Goal: Communication & Community: Answer question/provide support

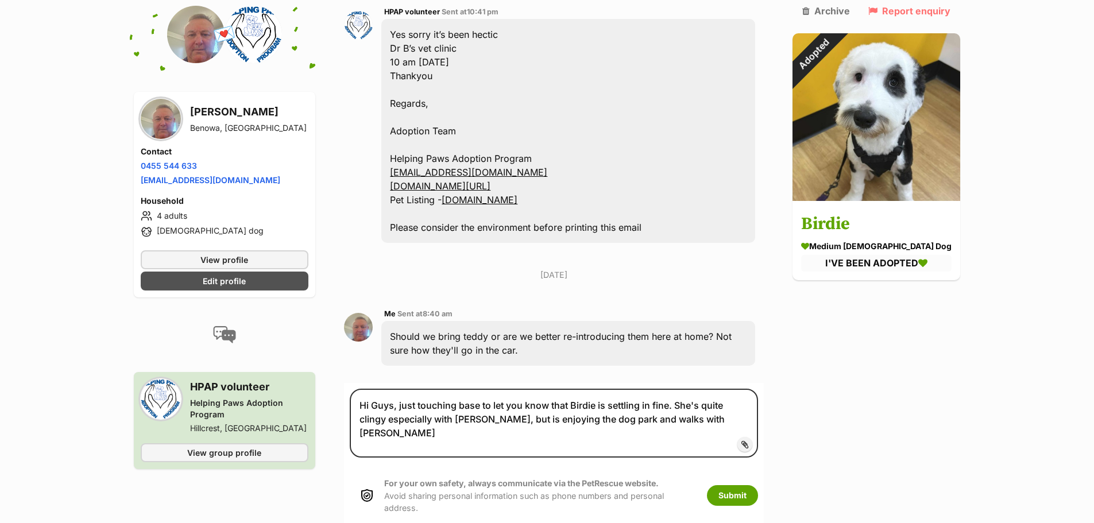
drag, startPoint x: 586, startPoint y: 406, endPoint x: 536, endPoint y: 405, distance: 50.0
click at [536, 405] on textarea "Hi Guys, just touching base to let you know that Birdie is settling in fine. Sh…" at bounding box center [554, 423] width 408 height 69
click at [600, 426] on textarea "Hi Guys, just touching base to let you know that Birdie is settling in fine. Sh…" at bounding box center [554, 423] width 408 height 69
drag, startPoint x: 584, startPoint y: 408, endPoint x: 529, endPoint y: 405, distance: 55.2
click at [529, 405] on textarea "Hi Guys, just touching base to let you know that Birdie is settling in fine. Sh…" at bounding box center [554, 423] width 408 height 69
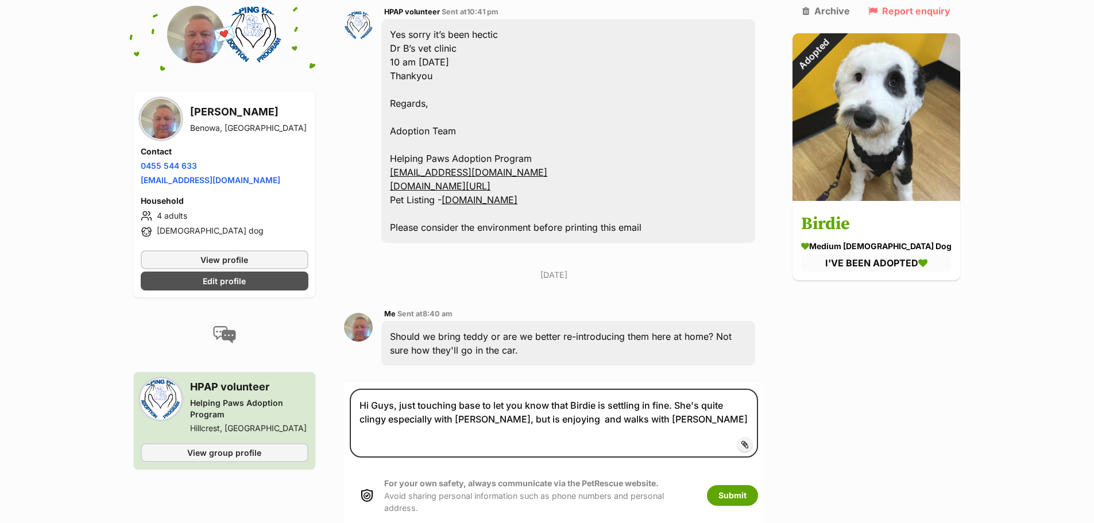
click at [596, 404] on textarea "Hi Guys, just touching base to let you know that Birdie is settling in fine. Sh…" at bounding box center [554, 423] width 408 height 69
click at [577, 404] on textarea "Hi Guys, just touching base to let you know that Birdie is settling in fine. Sh…" at bounding box center [554, 423] width 408 height 69
drag, startPoint x: 546, startPoint y: 404, endPoint x: 532, endPoint y: 404, distance: 14.9
click at [532, 404] on textarea "Hi Guys, just touching base to let you know that Birdie is settling in fine. Sh…" at bounding box center [554, 423] width 408 height 69
click at [554, 405] on textarea "Hi Guys, just touching base to let you know that Birdie is settling in fine. Sh…" at bounding box center [554, 423] width 408 height 69
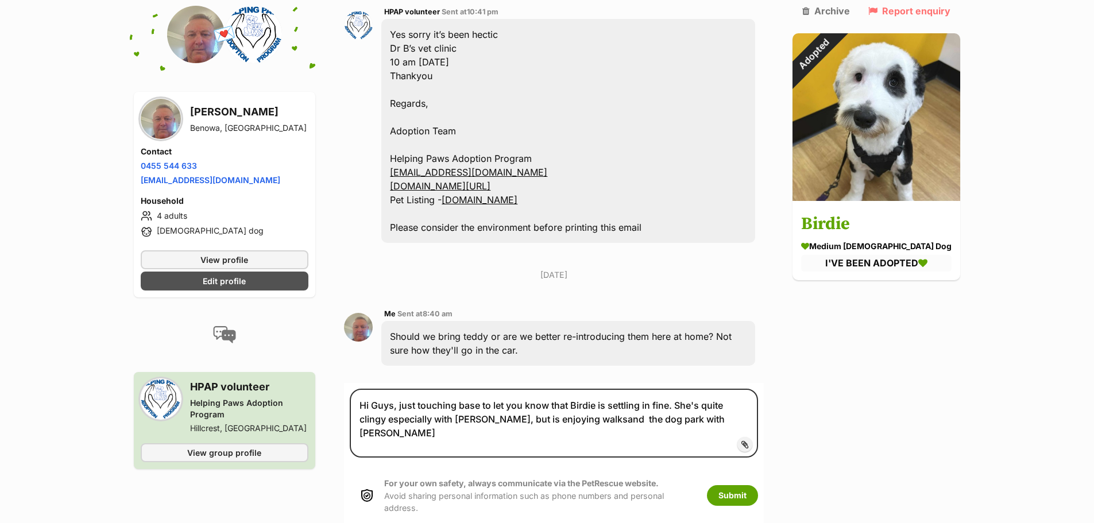
click at [555, 406] on textarea "Hi Guys, just touching base to let you know that Birdie is settling in fine. Sh…" at bounding box center [554, 423] width 408 height 69
click at [577, 405] on textarea "Hi Guys, just touching base to let you know that Birdie is settling in fine. Sh…" at bounding box center [554, 423] width 408 height 69
click at [682, 402] on textarea "Hi Guys, just touching base to let you know that Birdie is settling in fine. Sh…" at bounding box center [554, 423] width 408 height 69
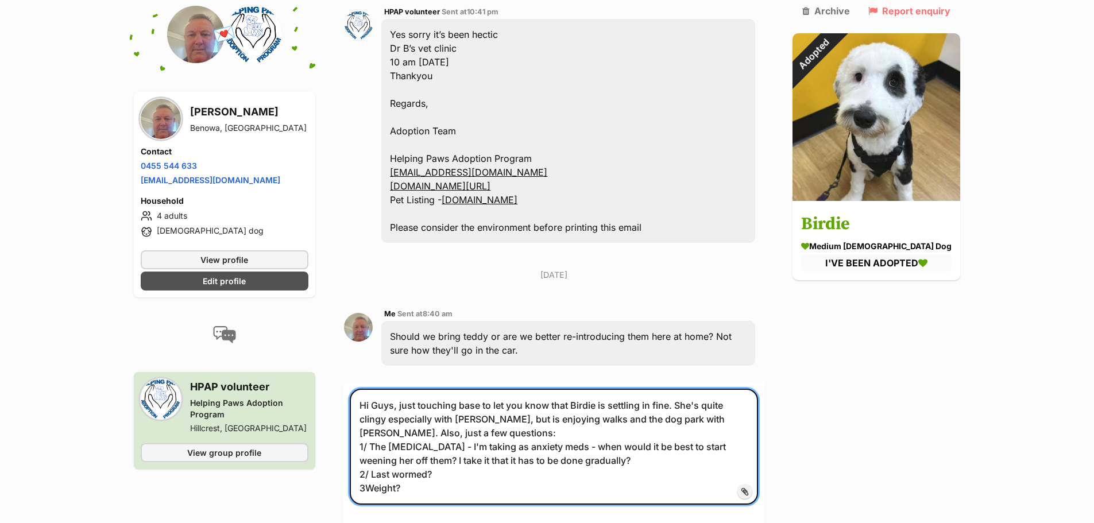
click at [371, 472] on textarea "Hi Guys, just touching base to let you know that Birdie is settling in fine. Sh…" at bounding box center [554, 447] width 408 height 116
click at [414, 476] on textarea "Hi Guys, just touching base to let you know that Birdie is settling in fine. Sh…" at bounding box center [554, 447] width 408 height 116
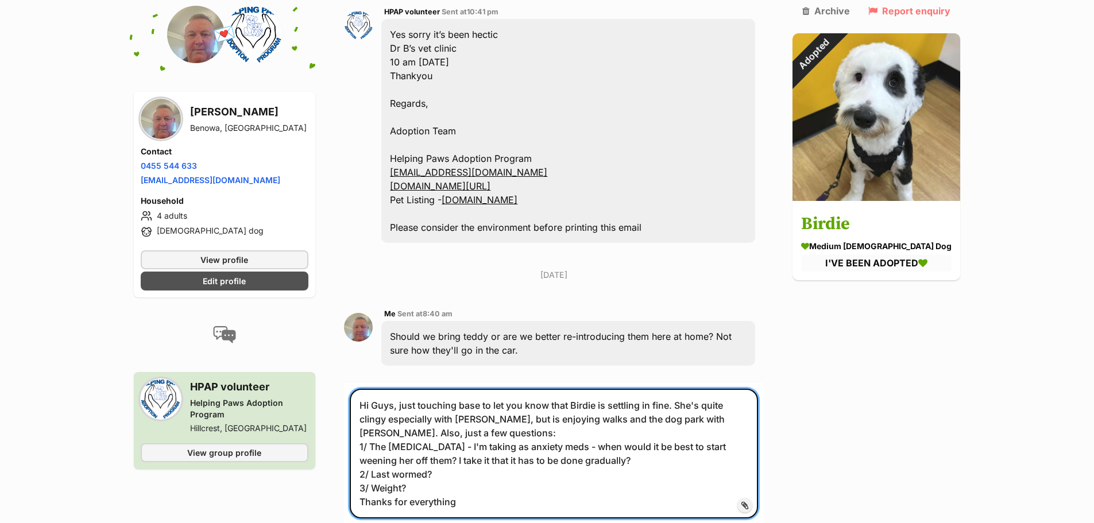
click at [366, 487] on textarea "Hi Guys, just touching base to let you know that Birdie is settling in fine. Sh…" at bounding box center [554, 454] width 408 height 130
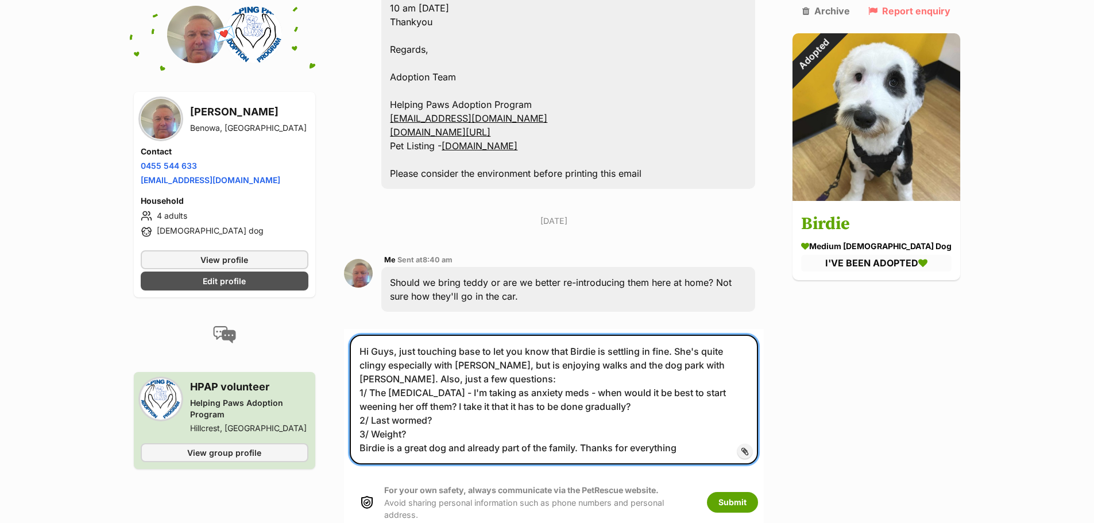
scroll to position [3215, 0]
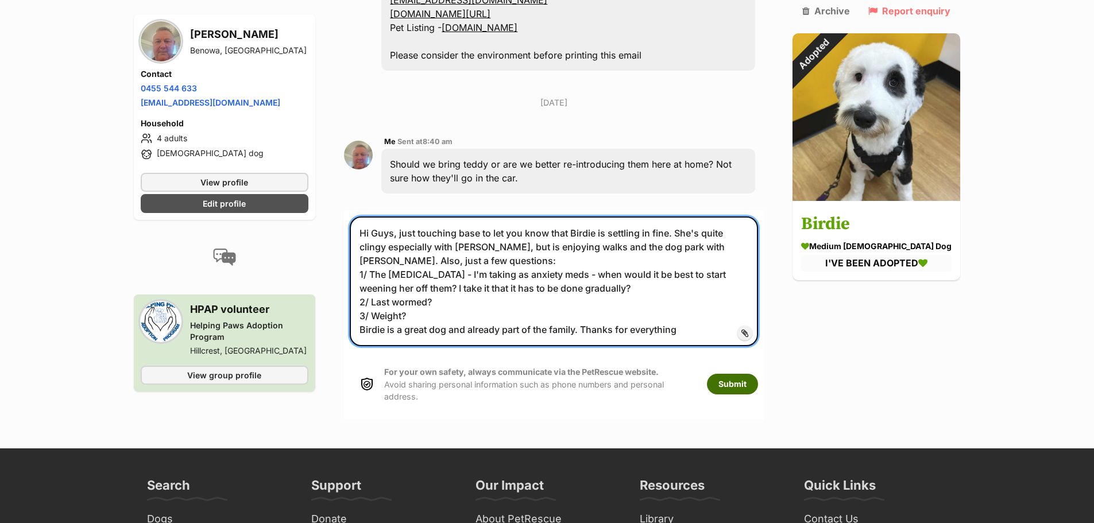
type textarea "Hi Guys, just touching base to let you know that Birdie is settling in fine. Sh…"
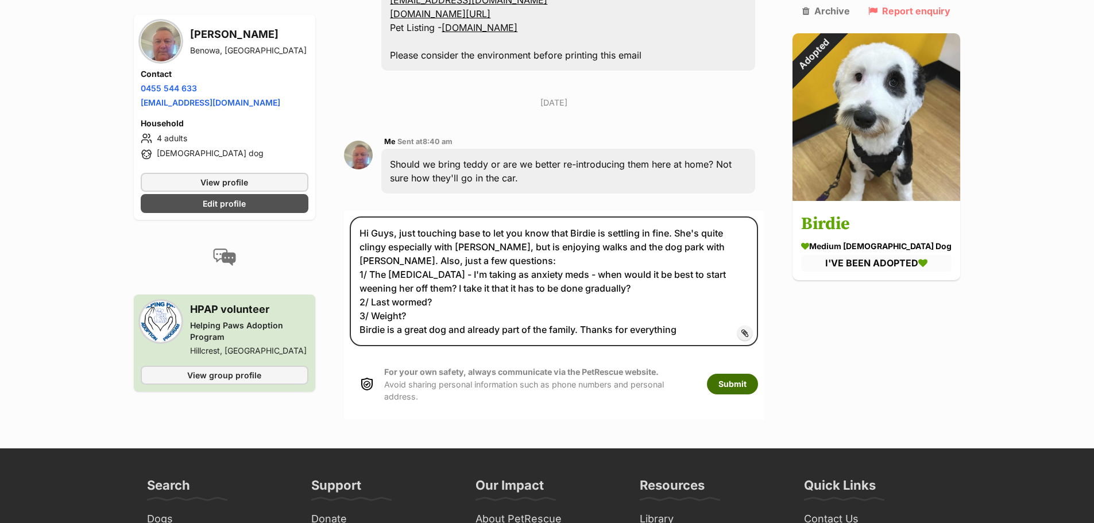
click at [750, 374] on button "Submit" at bounding box center [732, 384] width 51 height 21
